Goal: Find specific page/section: Find specific page/section

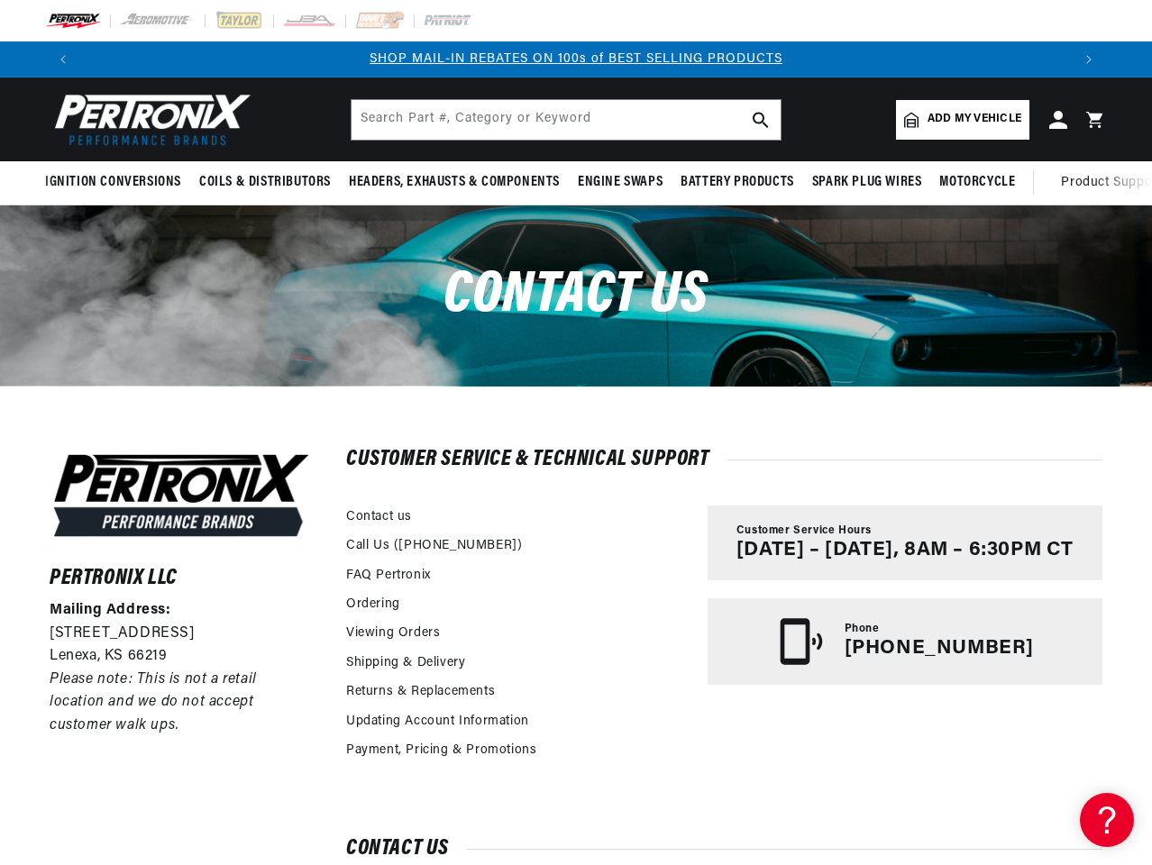
scroll to position [0, 1961]
click at [576, 433] on div "Pertronix LLC Mailing Address: [STREET_ADDRESS] Please note: This is not a reta…" at bounding box center [576, 693] width 1143 height 614
click at [63, 59] on icon "Translation missing: en.sections.announcements.previous_announcement" at bounding box center [62, 59] width 5 height 9
click at [0, 59] on slideshow-component "BUY AN IGNITION CONVERSION, GET 50% OFF THE MATCHING COIL SHOP MAIL-IN REBATES …" at bounding box center [576, 59] width 1152 height 36
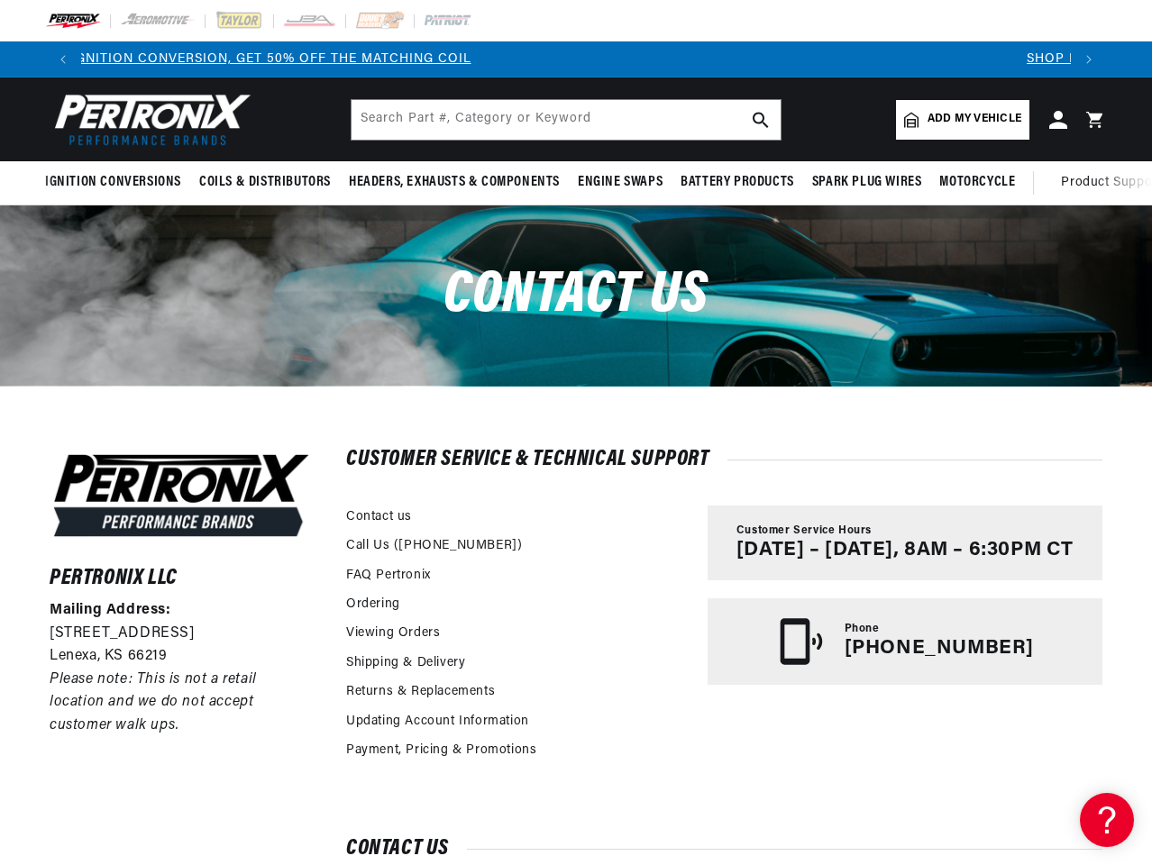
click at [594, 59] on p "BUY AN IGNITION CONVERSION, GET 50% OFF THE MATCHING COIL" at bounding box center [243, 60] width 989 height 20
click at [1089, 59] on icon "Translation missing: en.sections.announcements.next_announcement" at bounding box center [1088, 59] width 5 height 9
click at [116, 182] on span "Ignition Conversions" at bounding box center [113, 182] width 136 height 19
click at [263, 182] on span "Coils & Distributors" at bounding box center [265, 182] width 132 height 19
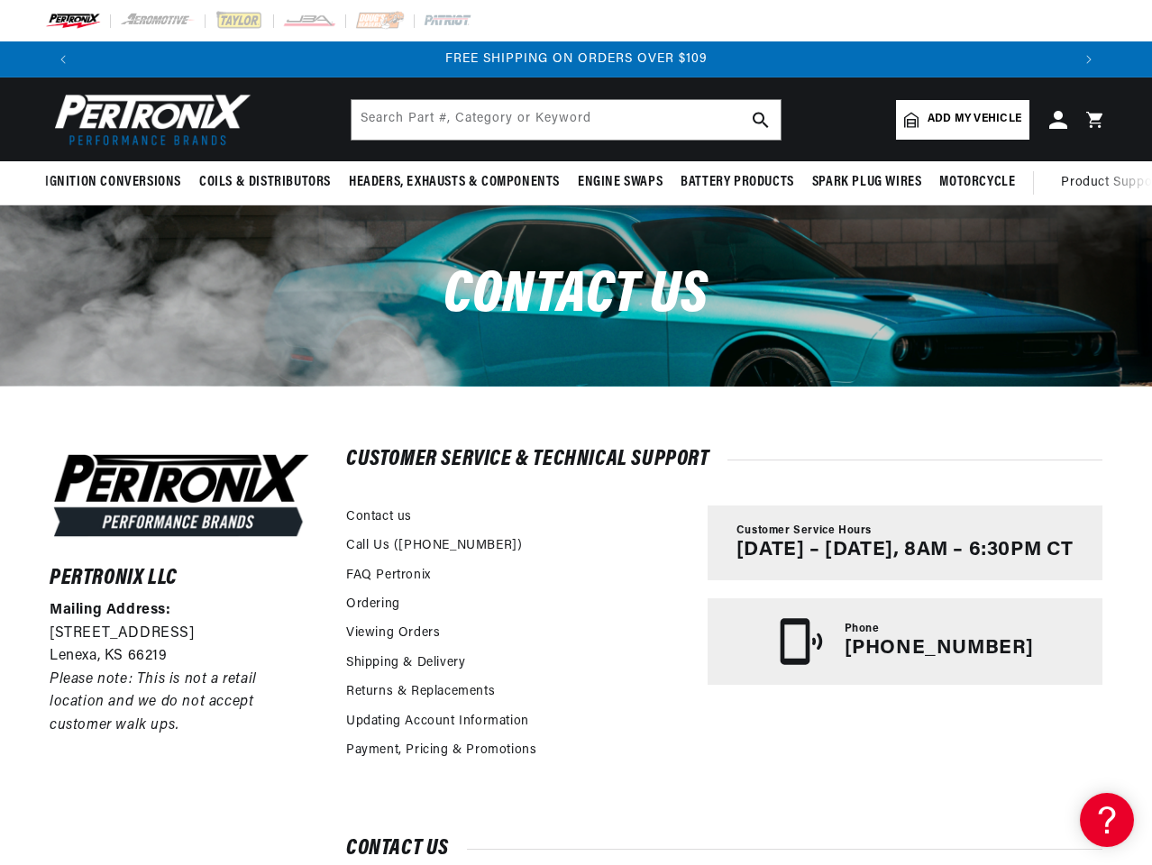
click at [452, 182] on span "Headers, Exhausts & Components" at bounding box center [454, 182] width 211 height 19
click at [619, 182] on span "Engine Swaps" at bounding box center [620, 182] width 85 height 19
